Goal: Transaction & Acquisition: Purchase product/service

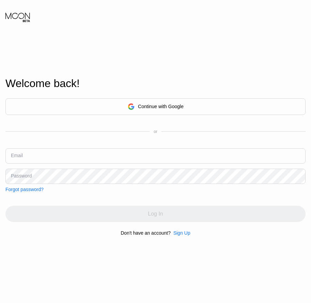
click at [183, 236] on div "Sign Up" at bounding box center [181, 232] width 17 height 5
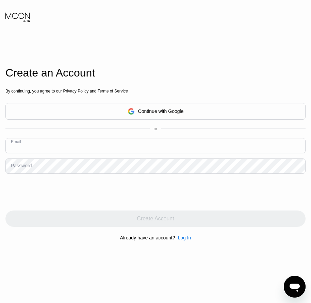
paste input "[EMAIL_ADDRESS][DOMAIN_NAME]"
type input "[EMAIL_ADDRESS][DOMAIN_NAME]"
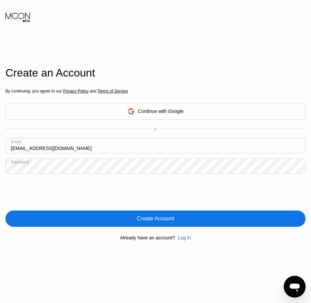
click at [155, 222] on div "Create Account" at bounding box center [155, 218] width 37 height 7
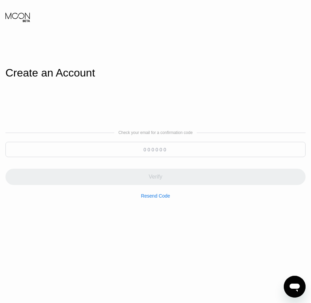
paste input "319425"
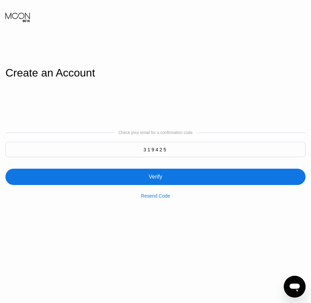
type input "319425"
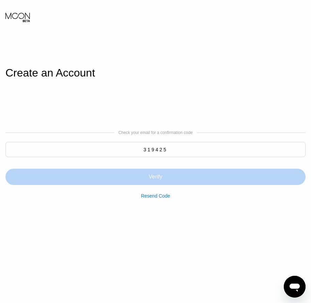
click at [161, 180] on div "Verify" at bounding box center [156, 177] width 14 height 7
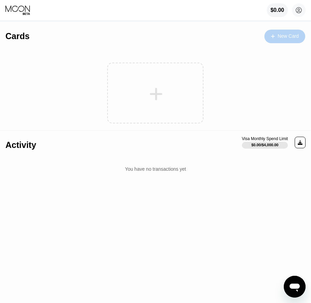
click at [289, 36] on div "New Card" at bounding box center [288, 36] width 21 height 6
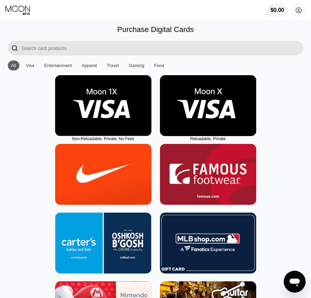
click at [209, 127] on img at bounding box center [208, 105] width 96 height 61
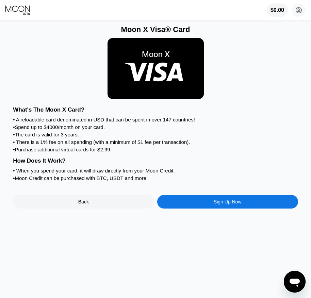
click at [225, 204] on div "Sign Up Now" at bounding box center [228, 201] width 28 height 5
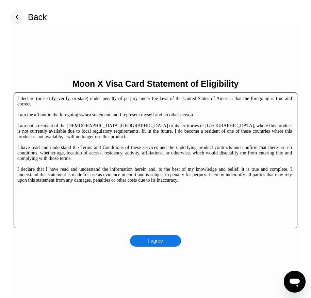
click at [165, 242] on div "I agree" at bounding box center [155, 241] width 51 height 12
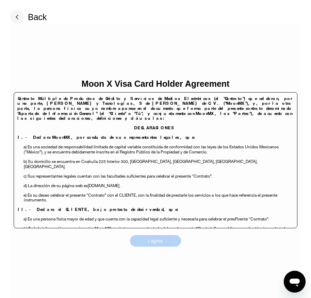
click at [170, 237] on div "I agree" at bounding box center [155, 241] width 51 height 12
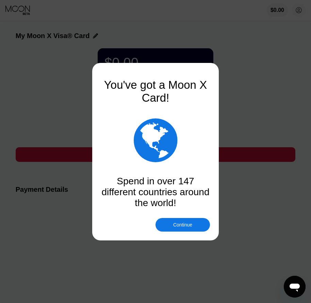
click at [182, 227] on div "Continue" at bounding box center [182, 224] width 19 height 5
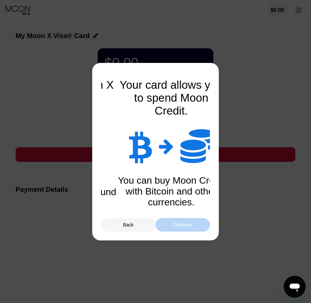
click at [192, 227] on div "Continue" at bounding box center [182, 224] width 19 height 5
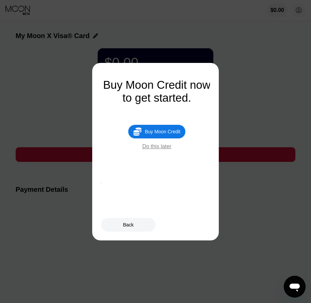
click at [164, 134] on div "Buy Moon Credit" at bounding box center [162, 131] width 35 height 5
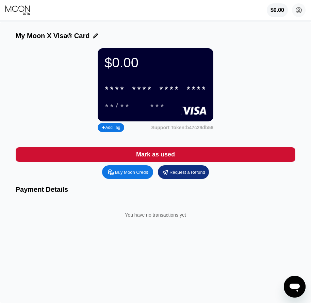
type input "0"
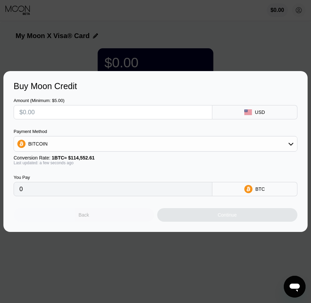
click at [104, 219] on div "Back" at bounding box center [84, 215] width 141 height 14
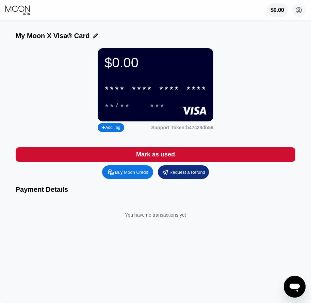
click at [295, 16] on icon at bounding box center [299, 10] width 14 height 14
